Goal: Task Accomplishment & Management: Use online tool/utility

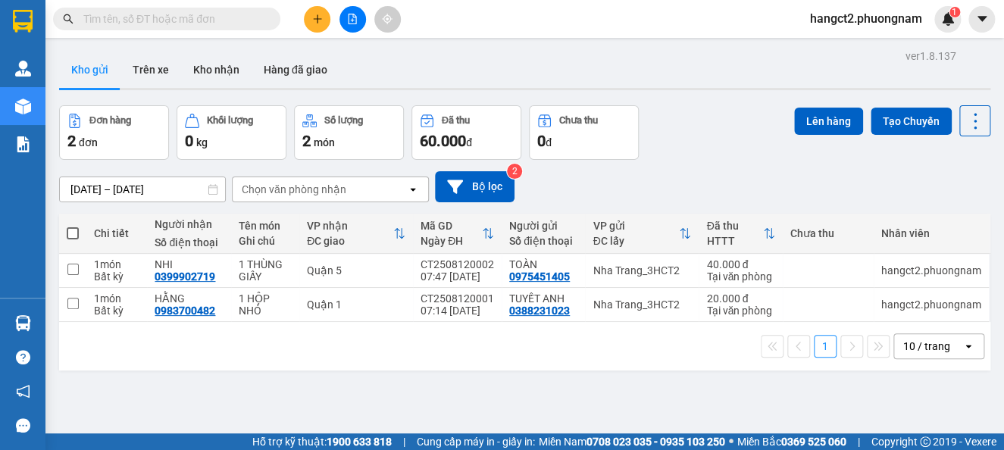
click at [156, 11] on input "text" at bounding box center [172, 19] width 179 height 17
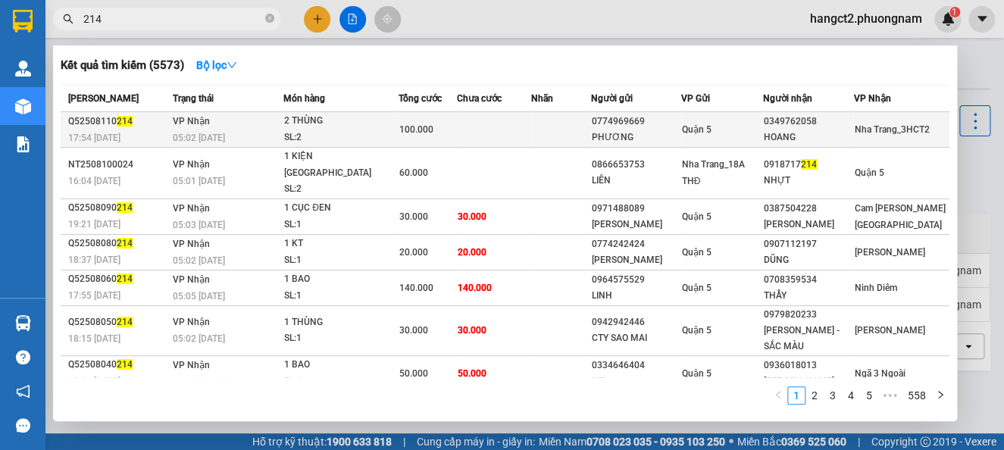
type input "214"
click at [435, 129] on div "100.000" at bounding box center [427, 129] width 57 height 17
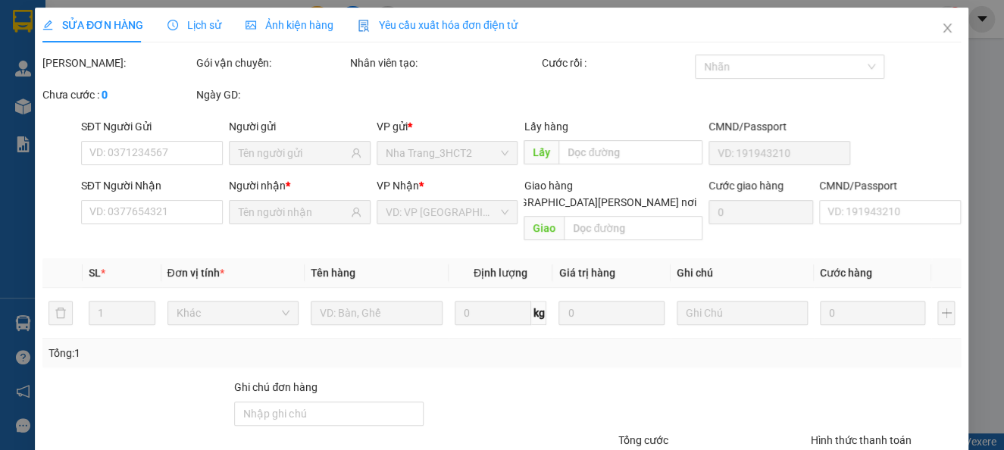
type input "0774969669"
type input "PHƯƠNG"
type input "0349762058"
type input "HOANG"
type input "100.000"
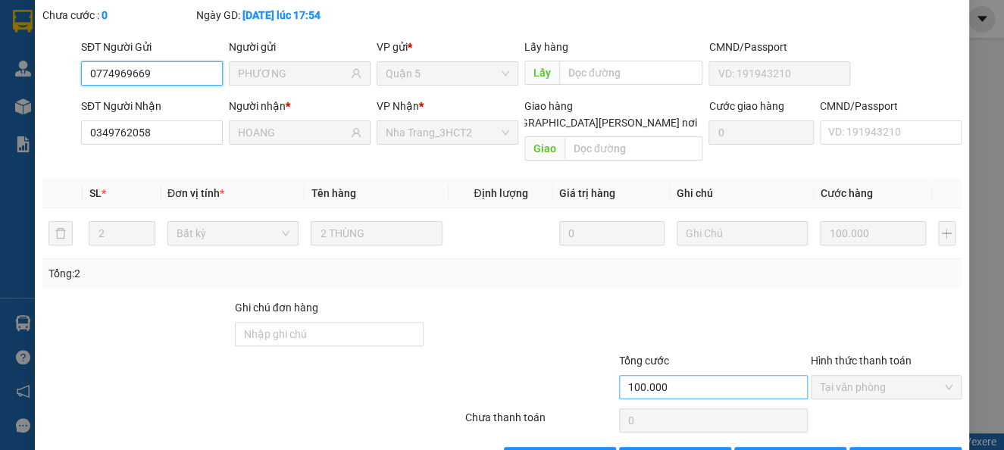
scroll to position [130, 0]
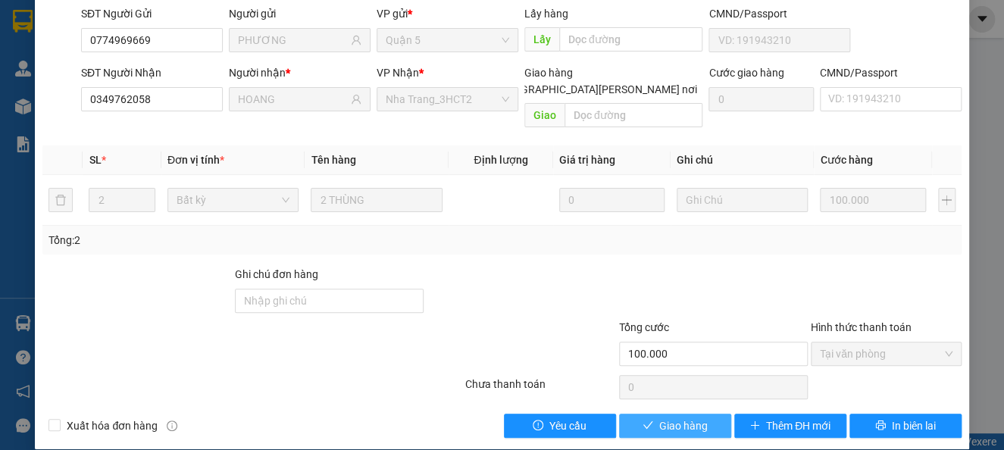
click at [697, 414] on button "Giao hàng" at bounding box center [675, 426] width 112 height 24
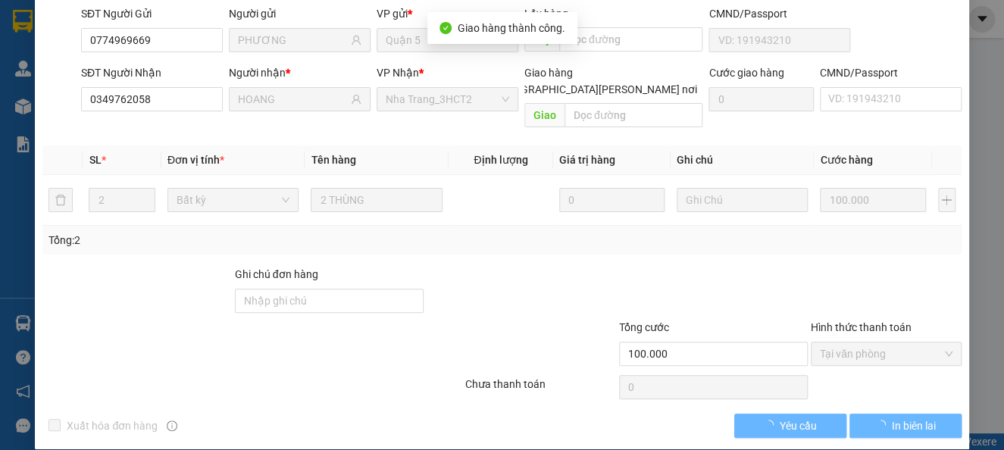
scroll to position [146, 0]
